Goal: Obtain resource: Obtain resource

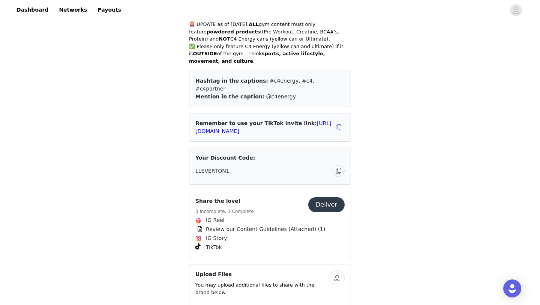
scroll to position [269, 0]
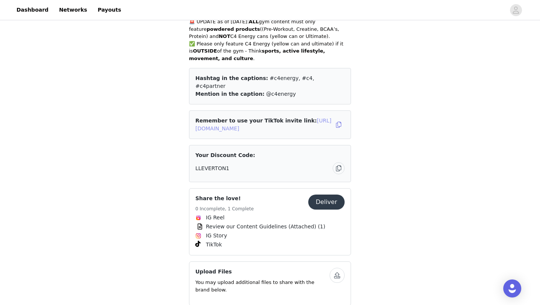
click at [272, 117] on link "[URL][DOMAIN_NAME]" at bounding box center [263, 124] width 136 height 14
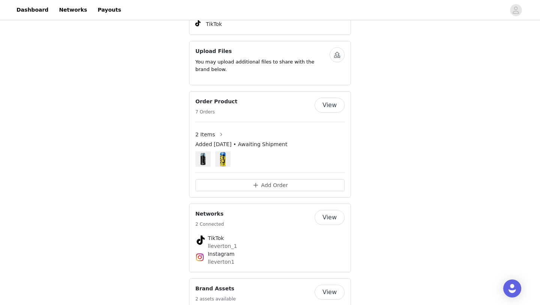
scroll to position [522, 0]
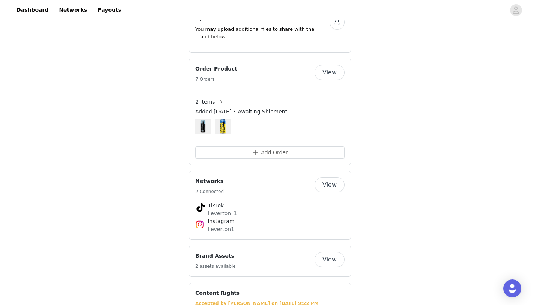
click at [336, 252] on button "View" at bounding box center [330, 259] width 30 height 15
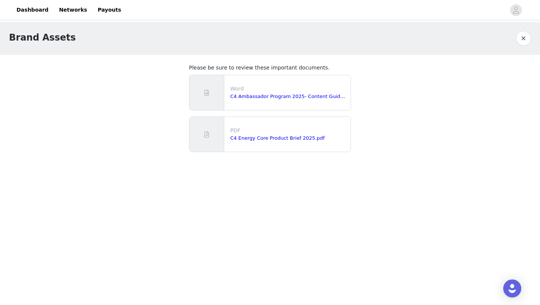
click at [524, 35] on button "button" at bounding box center [523, 38] width 15 height 15
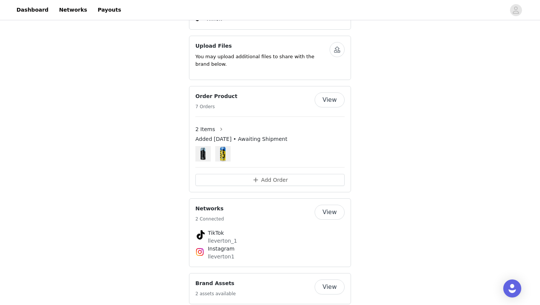
scroll to position [497, 0]
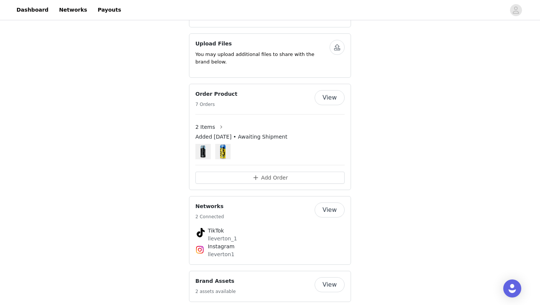
click at [338, 202] on button "View" at bounding box center [330, 209] width 30 height 15
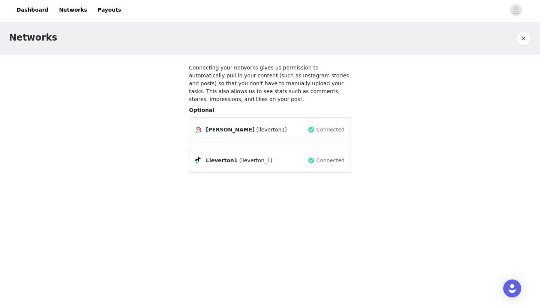
click at [527, 38] on button "button" at bounding box center [523, 38] width 15 height 15
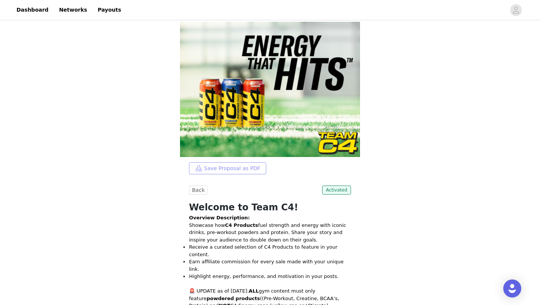
click at [240, 170] on button "Save Proposal as PDF" at bounding box center [227, 168] width 77 height 12
